Goal: Information Seeking & Learning: Learn about a topic

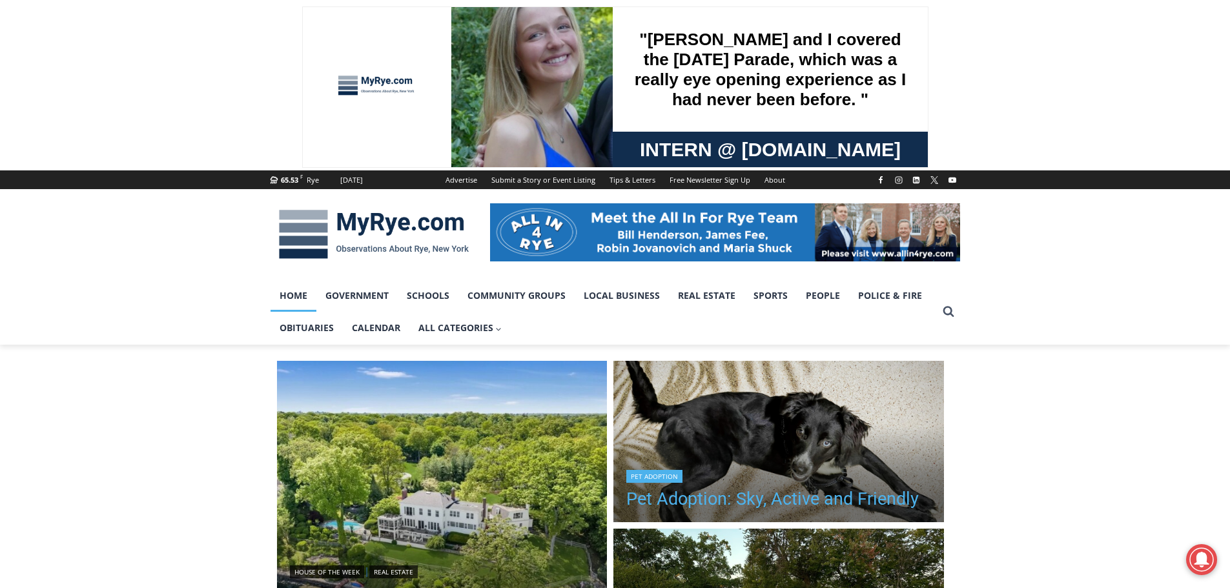
click at [778, 506] on link "Pet Adoption: Sky, Active and Friendly" at bounding box center [772, 498] width 293 height 19
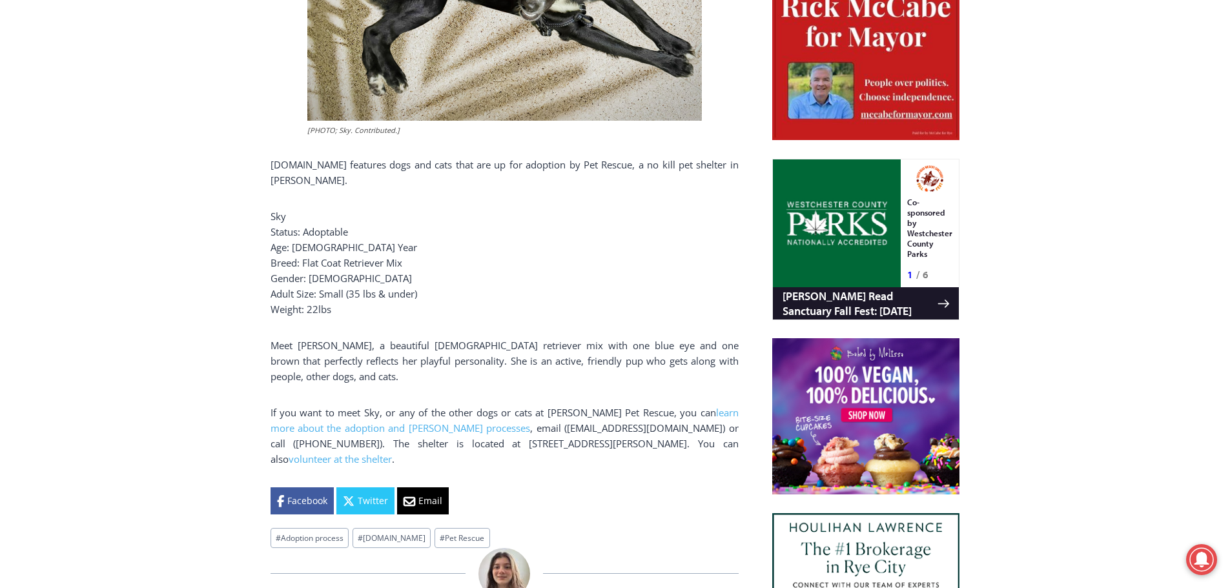
drag, startPoint x: 263, startPoint y: 180, endPoint x: 415, endPoint y: 318, distance: 205.7
click at [415, 317] on p "Sky Status: Adoptable Age: 1 Year Breed: Flat Coat Retriever Mix Gender: Female…" at bounding box center [505, 263] width 468 height 108
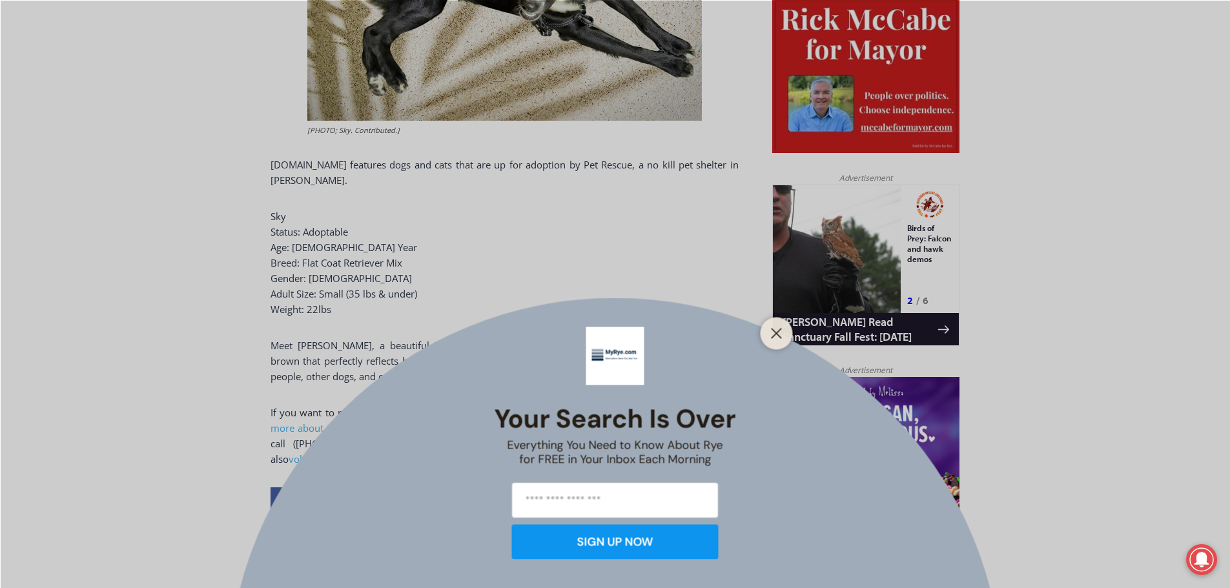
drag, startPoint x: 378, startPoint y: 307, endPoint x: 252, endPoint y: 227, distance: 149.2
click at [296, 245] on div "Your Search is Over Everything You Need to Know About Rye for FREE in Your Inbo…" at bounding box center [615, 294] width 1230 height 588
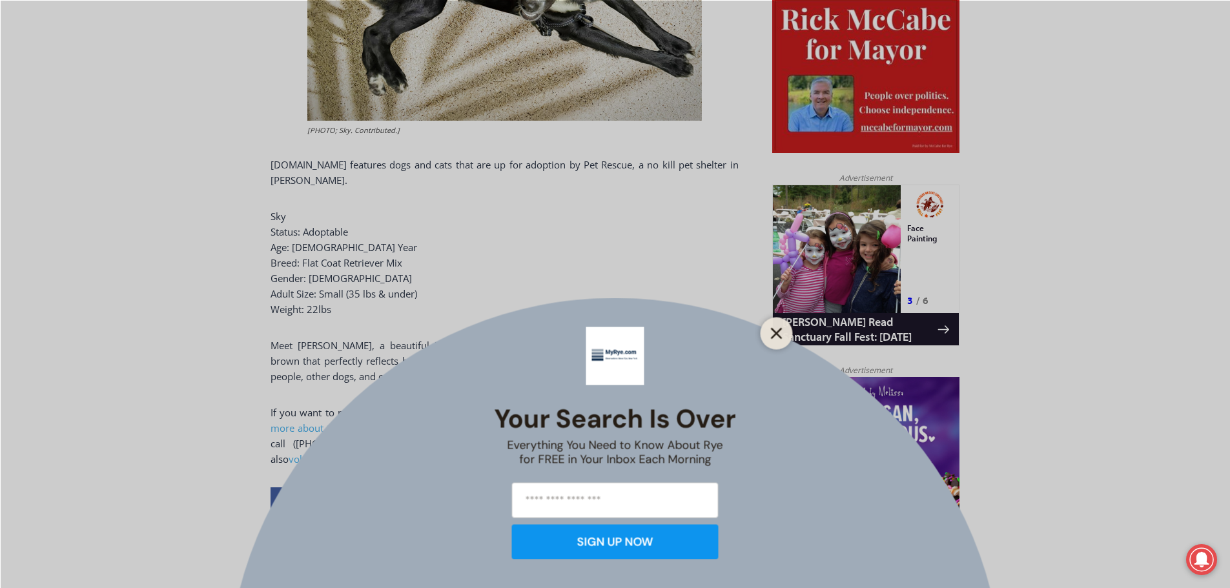
click at [781, 333] on icon "Close" at bounding box center [777, 333] width 12 height 12
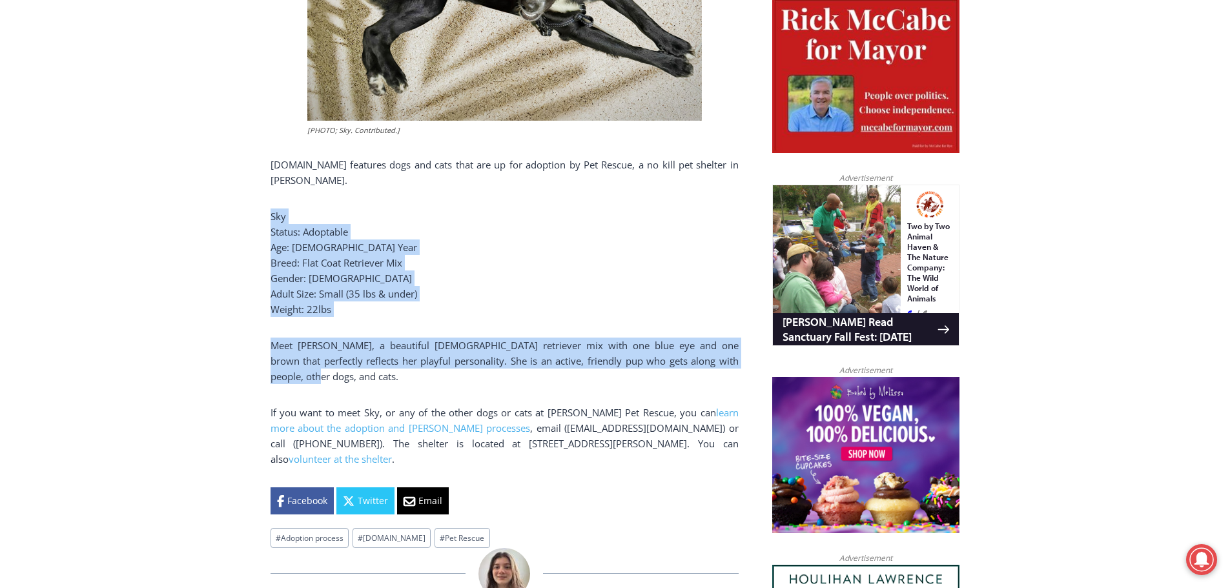
drag, startPoint x: 332, startPoint y: 239, endPoint x: 742, endPoint y: 362, distance: 428.2
click at [722, 368] on p "Meet Sky, a beautiful 1 year old retriever mix with one blue eye and one brown …" at bounding box center [505, 361] width 468 height 46
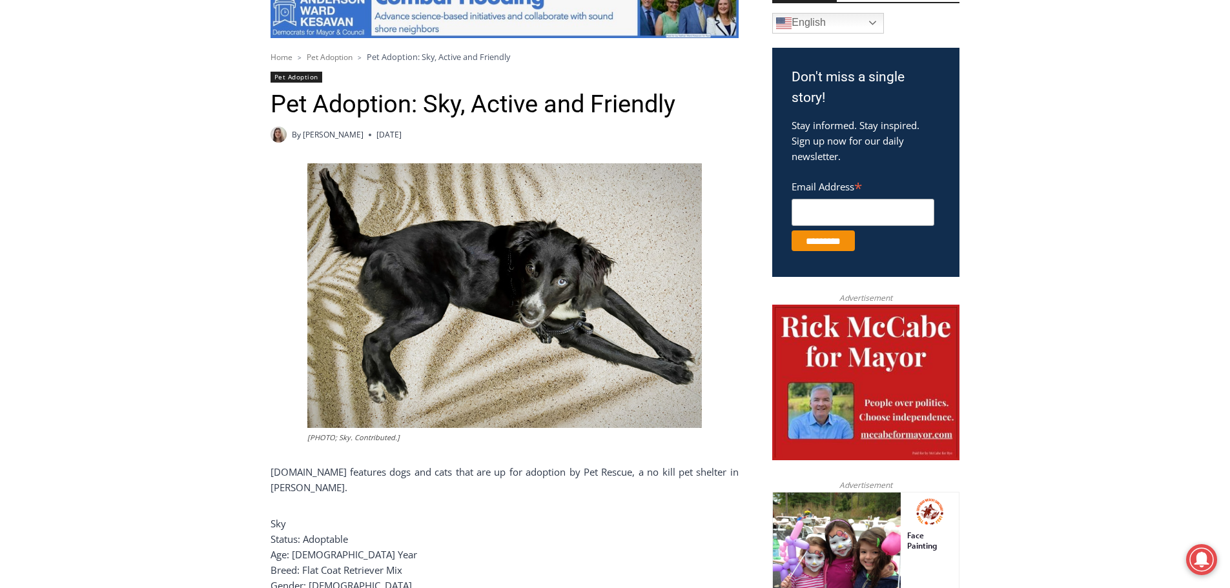
scroll to position [362, 0]
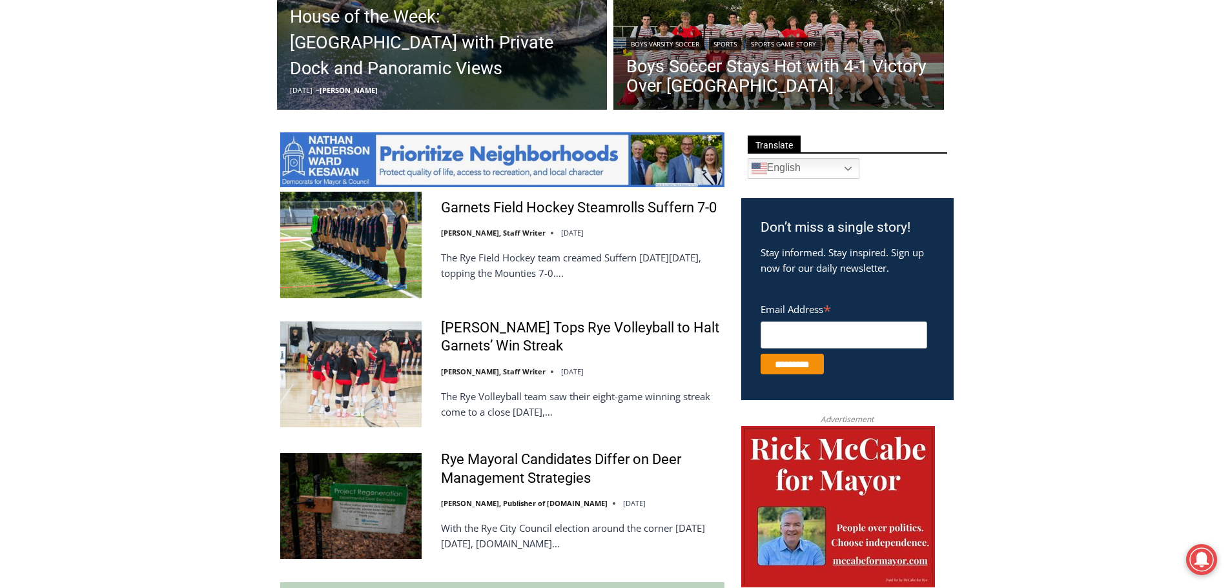
scroll to position [258, 0]
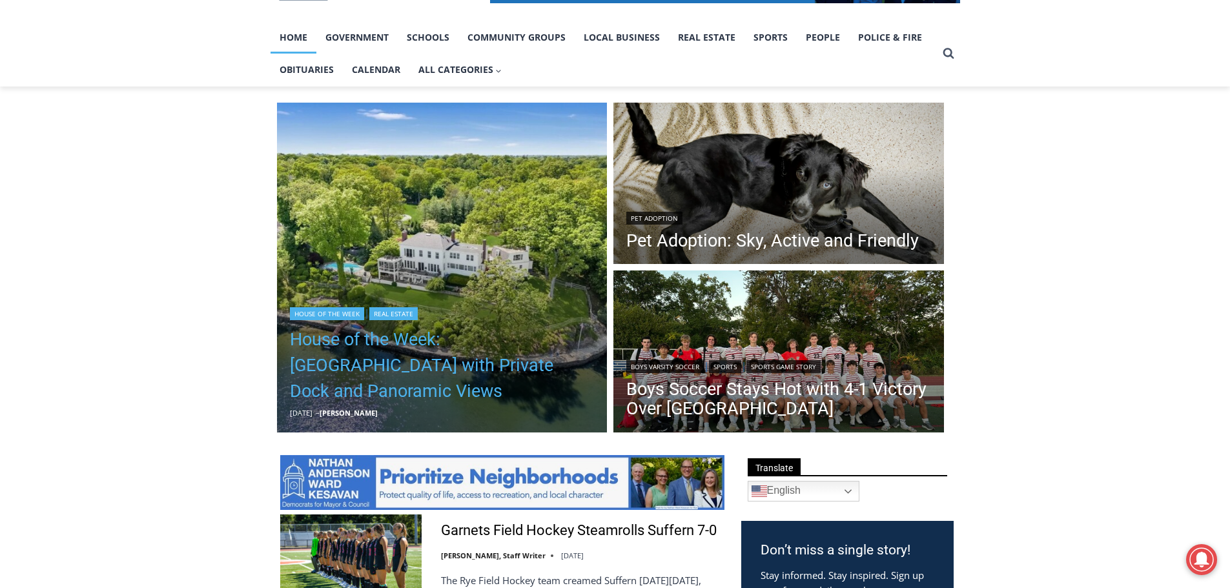
click at [420, 374] on link "House of the Week: [GEOGRAPHIC_DATA] with Private Dock and Panoramic Views" at bounding box center [442, 365] width 305 height 77
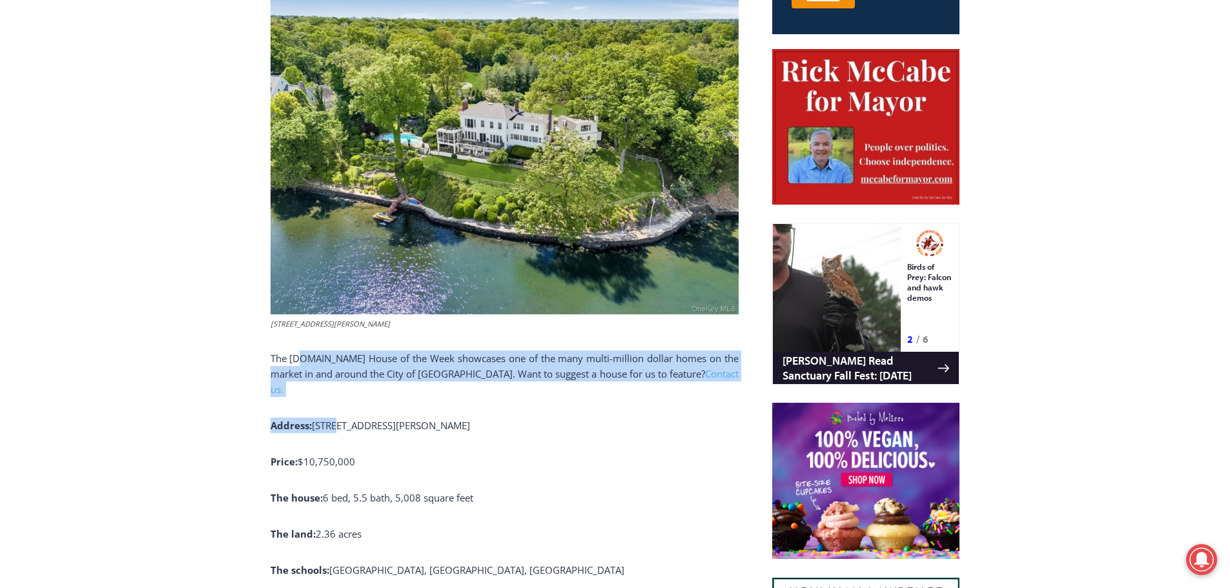
drag, startPoint x: 303, startPoint y: 389, endPoint x: 338, endPoint y: 417, distance: 44.2
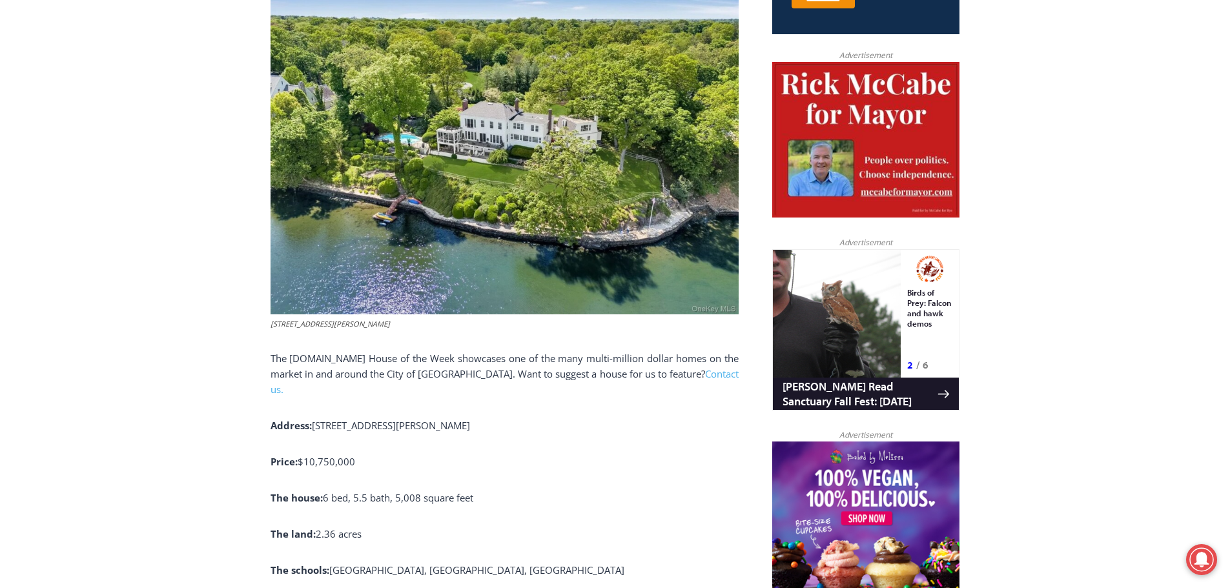
click at [351, 432] on span "[STREET_ADDRESS][PERSON_NAME]" at bounding box center [391, 425] width 158 height 13
drag, startPoint x: 322, startPoint y: 433, endPoint x: 426, endPoint y: 519, distance: 135.3
click at [426, 504] on span "6 bed, 5.5 bath, 5,008 square feet" at bounding box center [398, 497] width 150 height 13
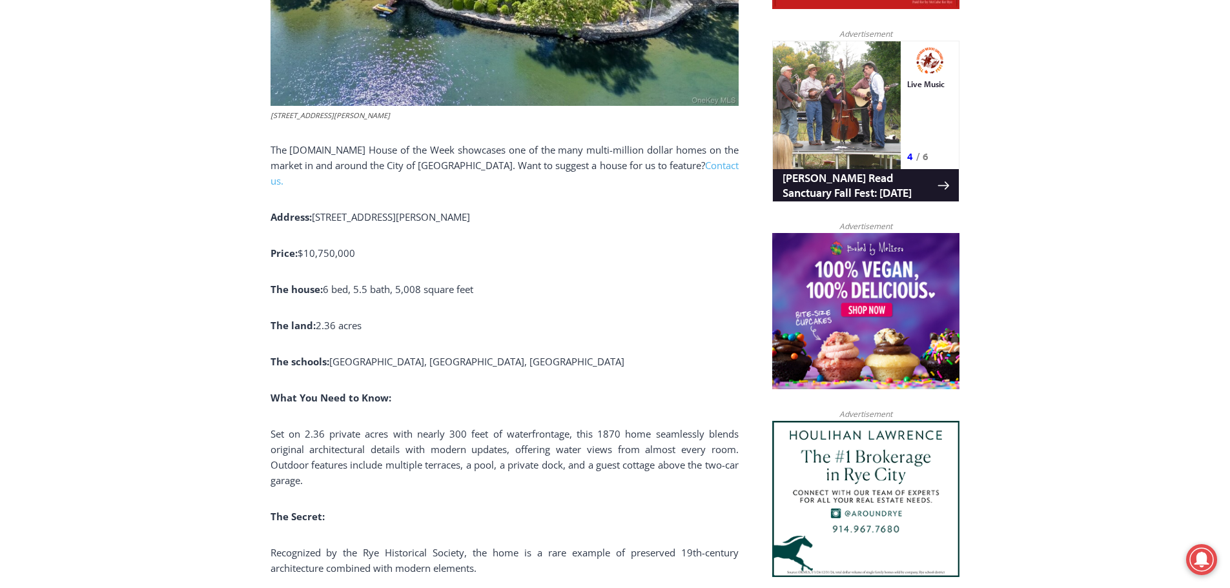
scroll to position [879, 0]
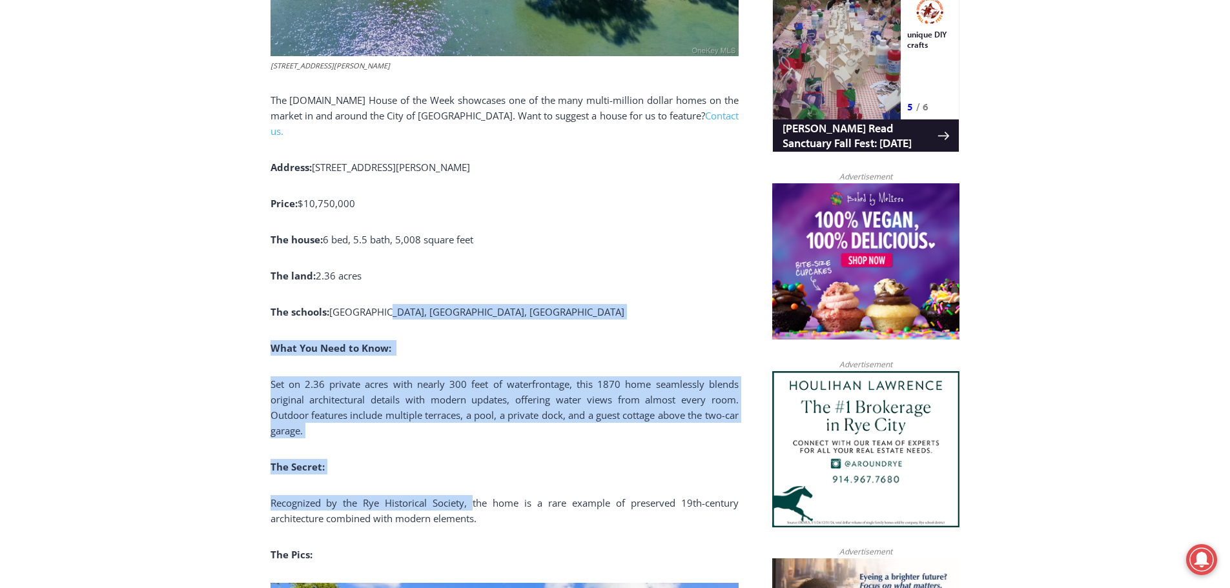
drag, startPoint x: 429, startPoint y: 395, endPoint x: 474, endPoint y: 494, distance: 108.4
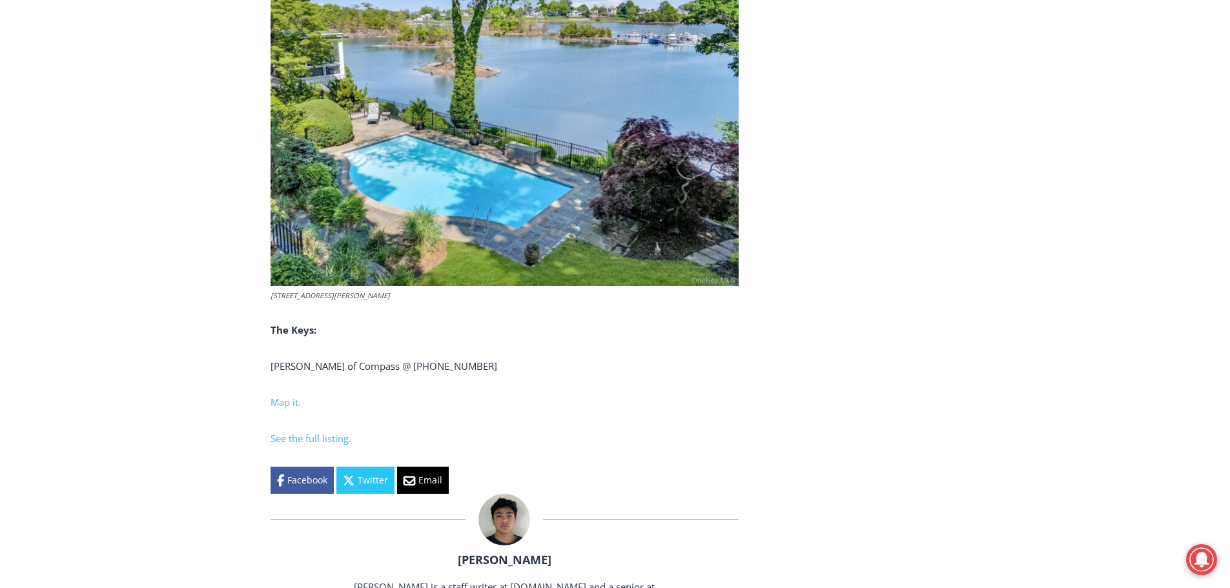
scroll to position [5012, 0]
